Goal: Find specific page/section: Find specific page/section

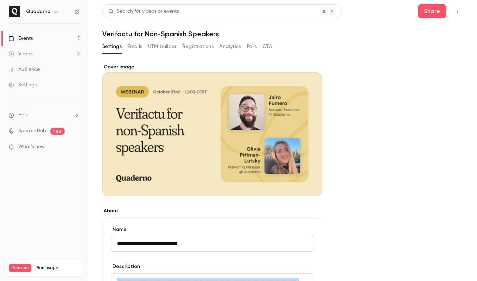
scroll to position [177, 0]
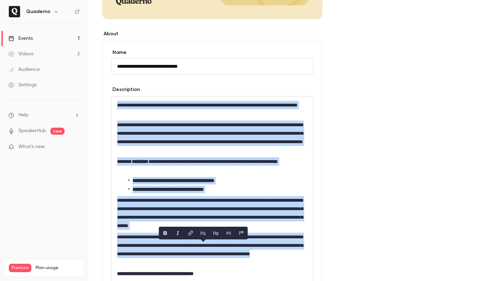
click at [39, 41] on link "Events 1" at bounding box center [44, 39] width 88 height 16
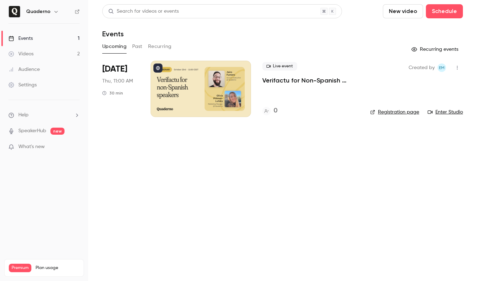
click at [180, 79] on div at bounding box center [201, 89] width 100 height 56
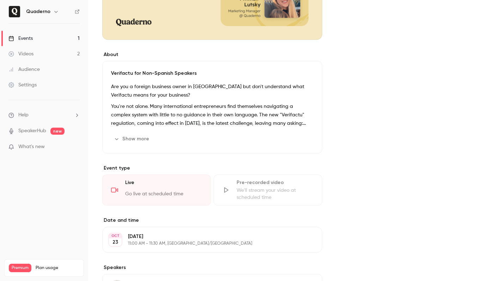
scroll to position [161, 0]
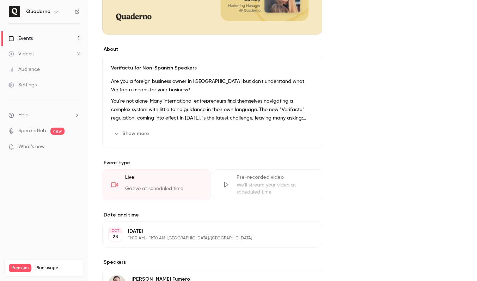
click at [143, 133] on button "Show more" at bounding box center [132, 133] width 42 height 11
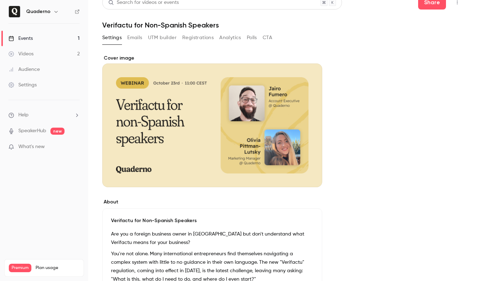
scroll to position [7, 0]
